Goal: Task Accomplishment & Management: Manage account settings

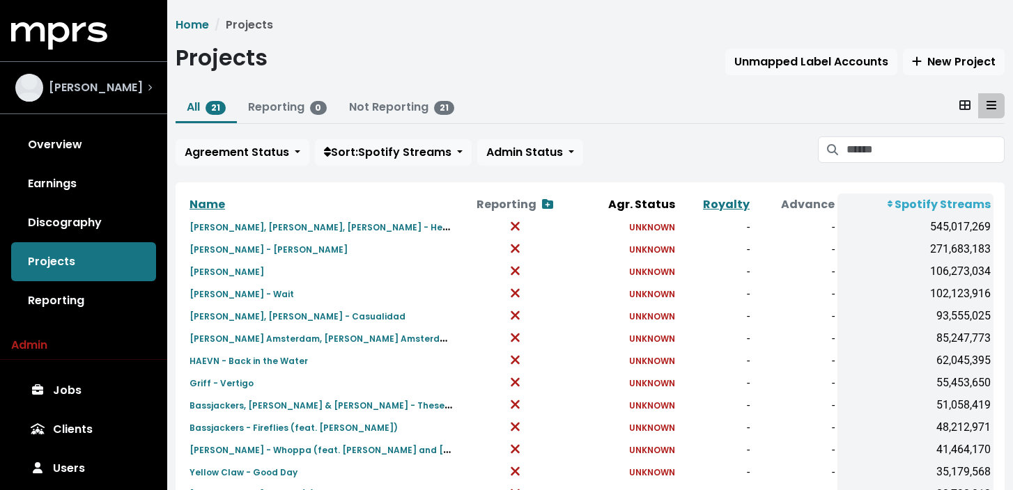
click at [120, 84] on span "[PERSON_NAME]" at bounding box center [96, 87] width 94 height 17
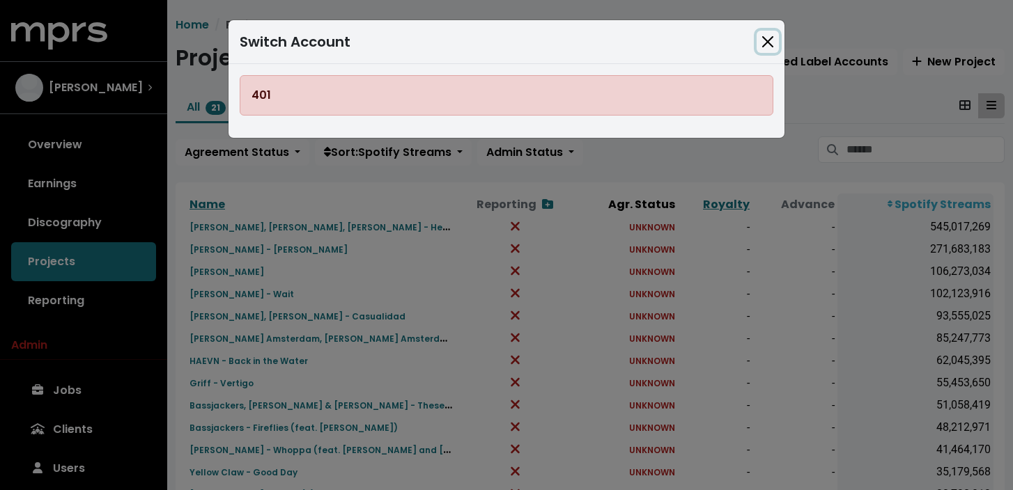
click at [769, 46] on button "Close" at bounding box center [767, 42] width 22 height 22
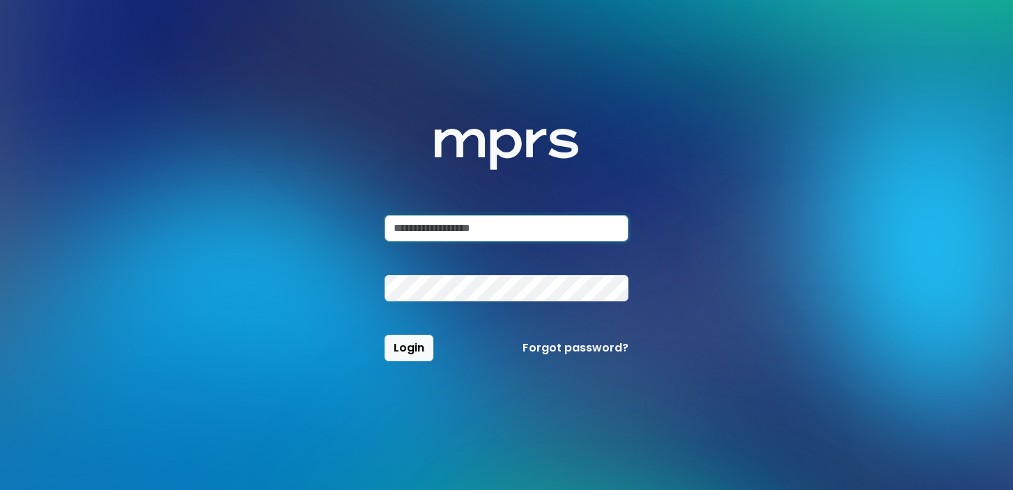
click at [495, 217] on input "email" at bounding box center [506, 228] width 244 height 26
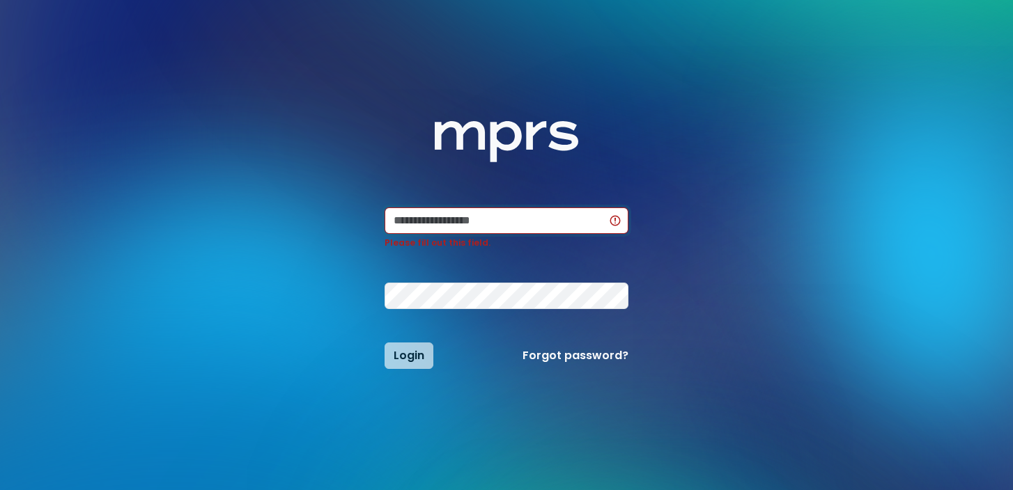
click at [504, 219] on input "email" at bounding box center [506, 221] width 244 height 26
click at [0, 490] on com-1password-button at bounding box center [0, 490] width 0 height 0
type input "**********"
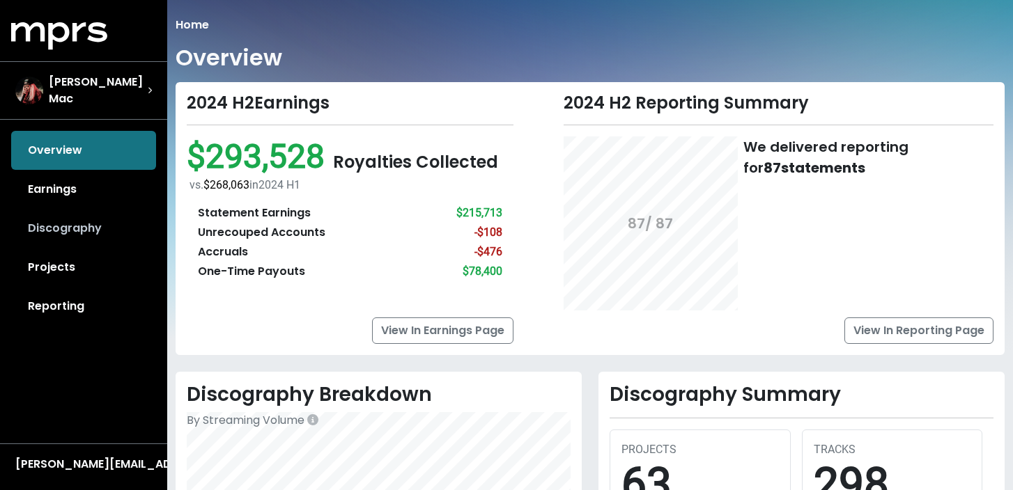
scroll to position [483, 0]
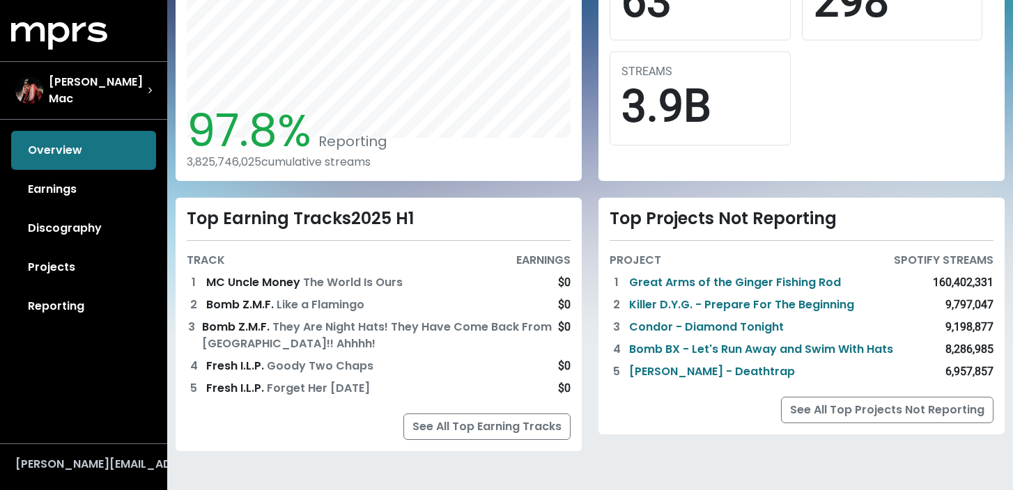
click at [145, 467] on div "franklin@mtheory.com" at bounding box center [83, 464] width 137 height 17
click at [96, 433] on button "Logout" at bounding box center [67, 438] width 110 height 20
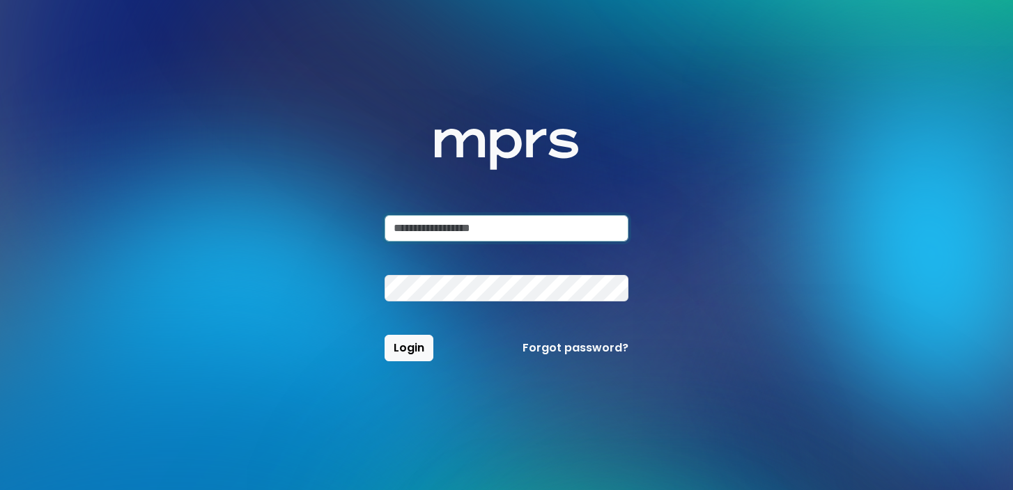
click at [524, 236] on input "email" at bounding box center [506, 228] width 244 height 26
type input "*"
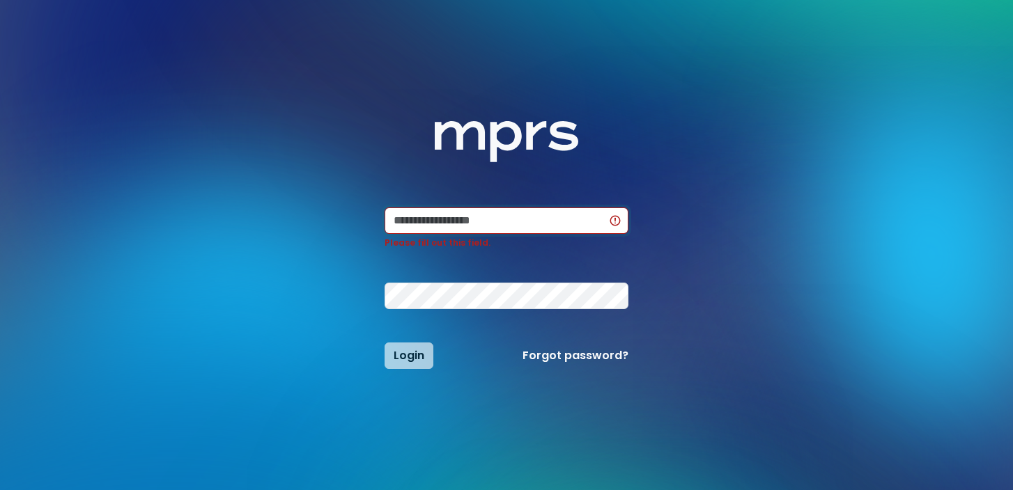
type input "**********"
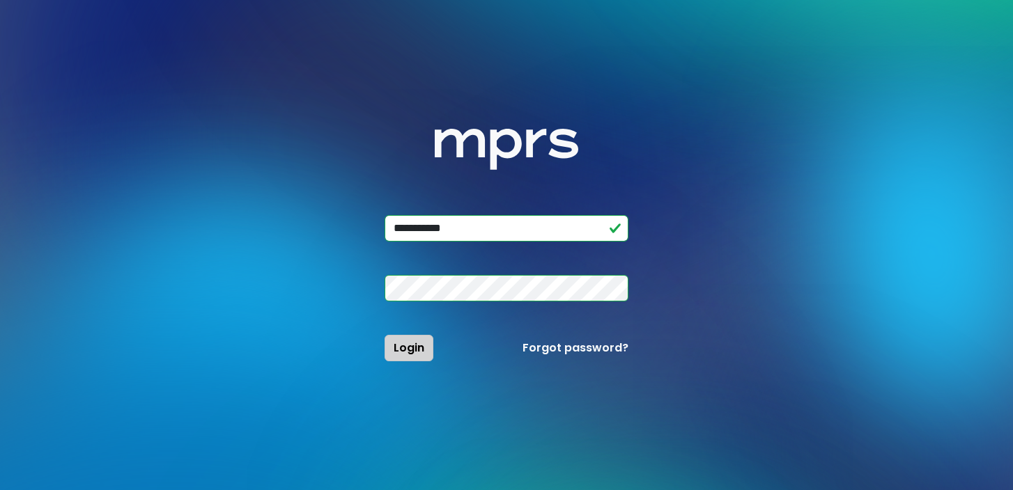
click at [424, 348] on button "Login" at bounding box center [408, 348] width 49 height 26
